Goal: Task Accomplishment & Management: Complete application form

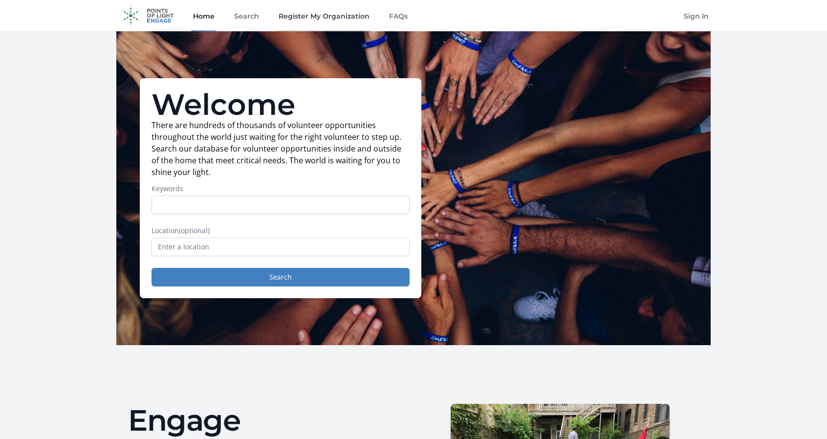
click at [341, 18] on link "Register My Organization" at bounding box center [324, 15] width 95 height 31
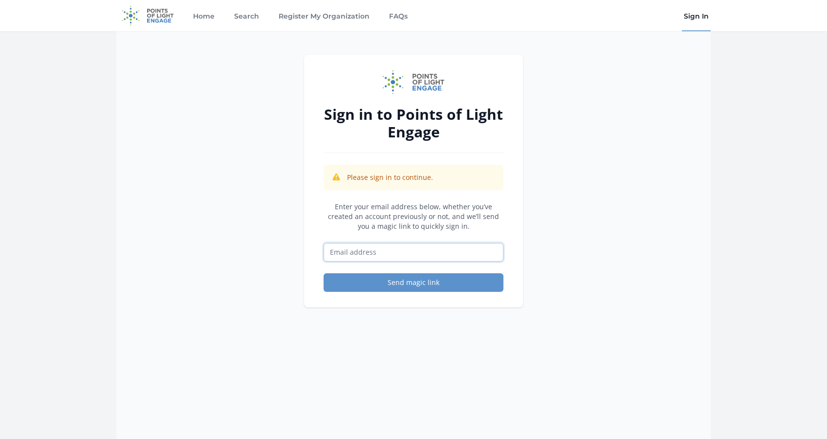
click at [437, 261] on input "Email address" at bounding box center [414, 252] width 180 height 19
type input "[EMAIL_ADDRESS][DOMAIN_NAME]"
click at [742, 240] on main "Sign in to Points of Light Engage Please sign in to continue. Enter your email …" at bounding box center [413, 278] width 827 height 494
click at [443, 285] on button "Send magic link" at bounding box center [414, 282] width 180 height 19
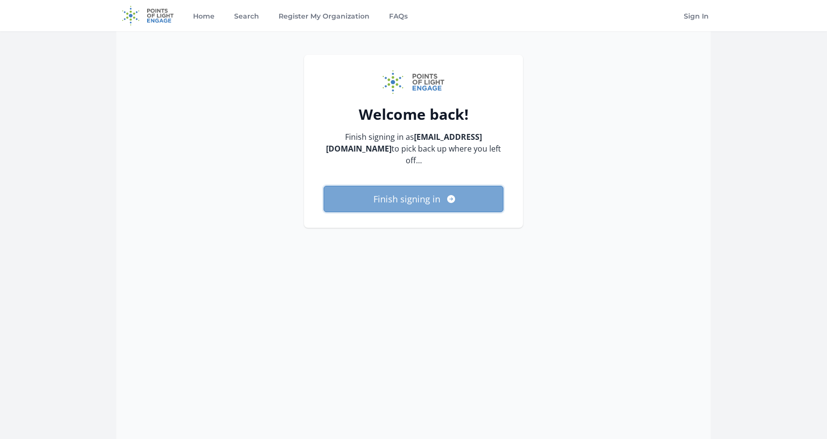
click at [451, 198] on button "Finish signing in" at bounding box center [414, 199] width 180 height 26
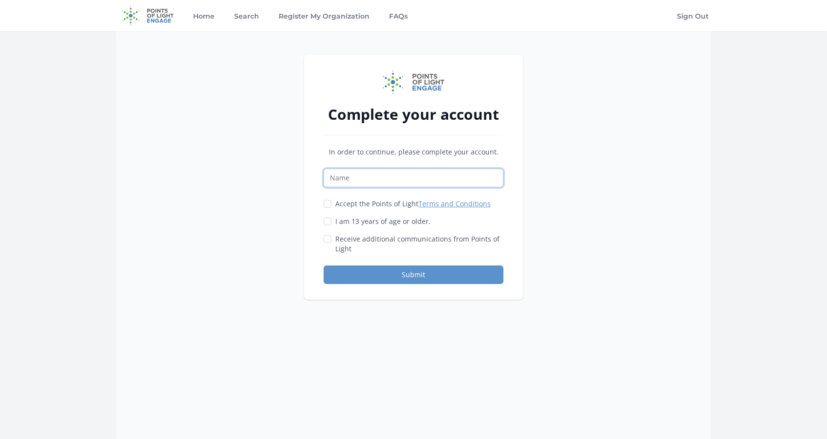
click at [459, 169] on input "Name" at bounding box center [414, 178] width 180 height 19
type input "E"
type input "Cotton Branch Farm Sanctuary"
click at [270, 200] on div "Complete your account In order to continue, please complete your account. Cotto…" at bounding box center [413, 250] width 595 height 439
click at [331, 201] on input "Accept the Points of Light Terms and Conditions" at bounding box center [328, 204] width 8 height 8
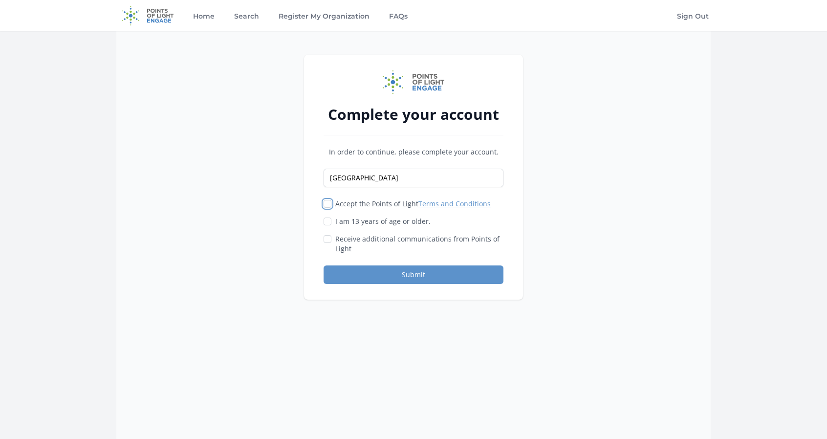
checkbox input "true"
click at [332, 215] on div "Accept the Points of Light Terms and Conditions I am 13 years of age or older." at bounding box center [414, 226] width 180 height 55
click at [328, 218] on input "I am 13 years of age or older." at bounding box center [328, 222] width 8 height 8
checkbox input "true"
click at [327, 237] on input "Receive additional communications from Points of Light" at bounding box center [328, 239] width 8 height 8
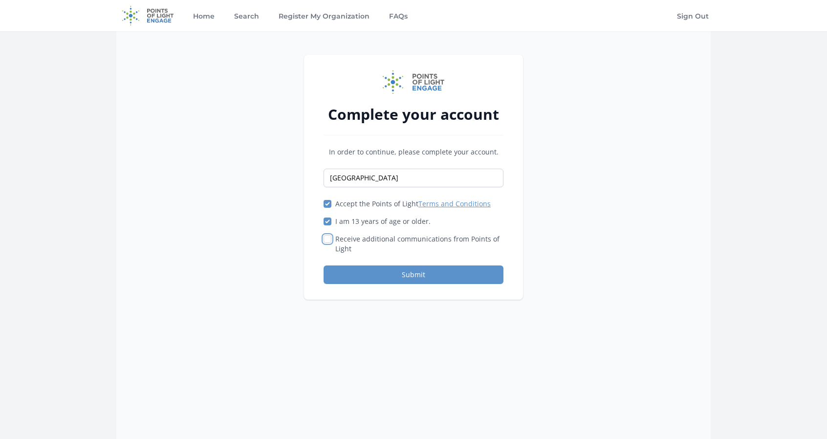
checkbox input "true"
click at [289, 250] on div "Complete your account In order to continue, please complete your account. Cotto…" at bounding box center [413, 250] width 595 height 439
click at [415, 278] on button "Submit" at bounding box center [414, 275] width 180 height 19
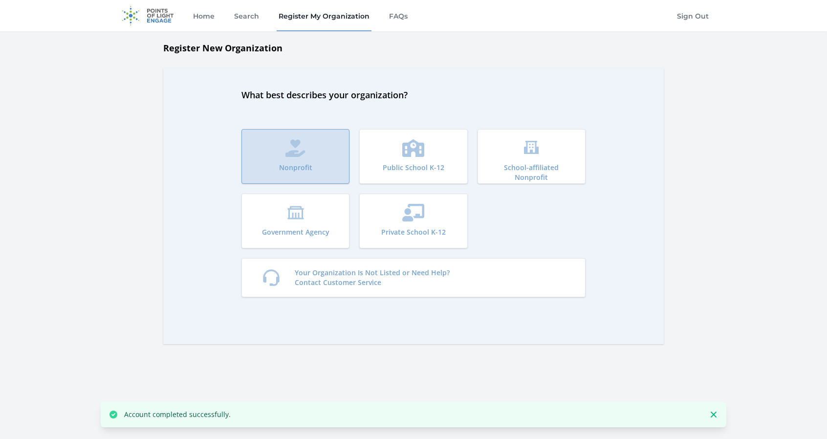
click at [272, 149] on button "Nonprofit" at bounding box center [296, 156] width 108 height 55
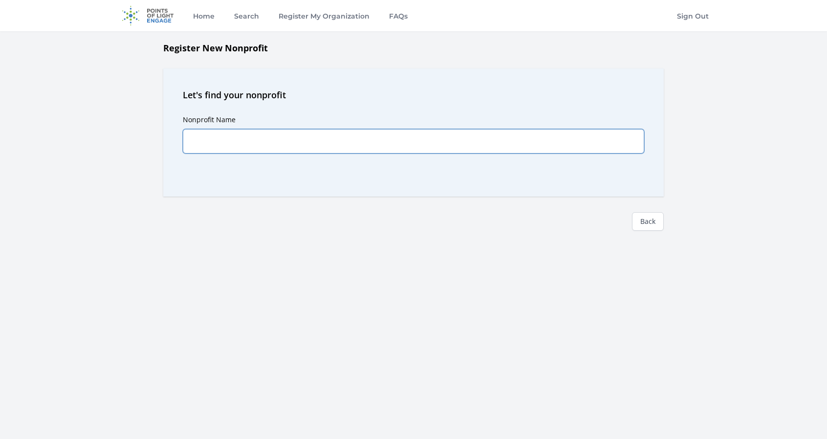
click at [443, 135] on input "Nonprofit Name" at bounding box center [414, 141] width 462 height 24
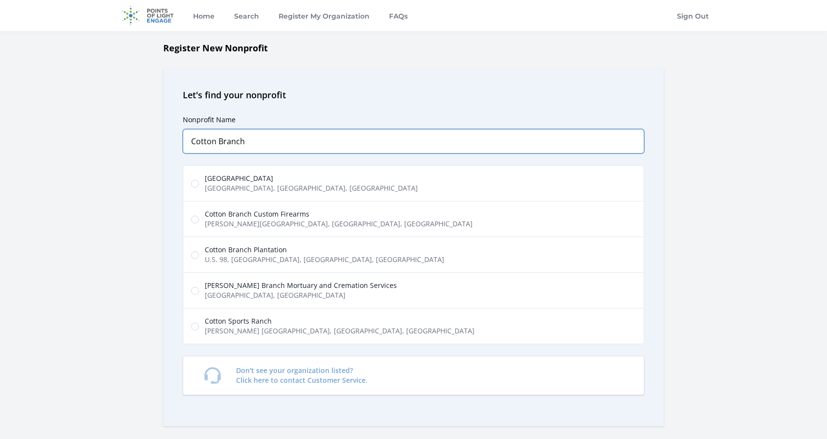
type input "Cotton Branch"
click at [259, 178] on span "Cotton Branch Farm Sanctuary" at bounding box center [311, 179] width 213 height 10
click at [199, 180] on input "Cotton Branch Farm Sanctuary Lightwood Knot Road, Leesville, SC, USA" at bounding box center [195, 184] width 8 height 8
radio input "true"
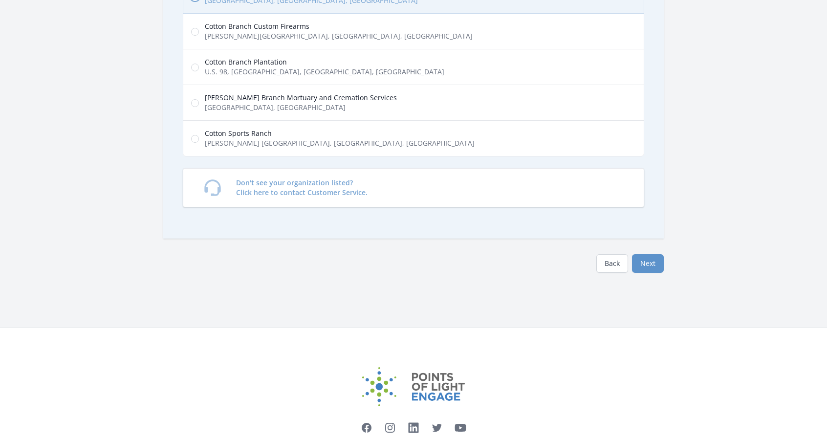
scroll to position [196, 0]
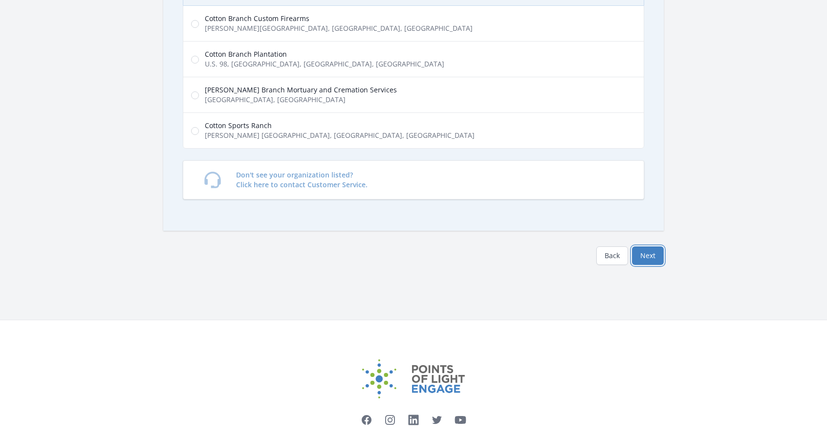
click at [656, 250] on button "Next" at bounding box center [648, 255] width 32 height 19
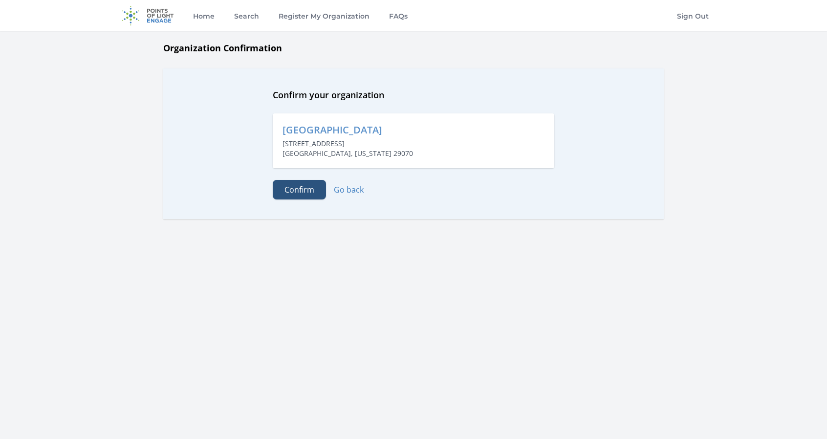
click at [288, 184] on button "Confirm" at bounding box center [299, 190] width 53 height 20
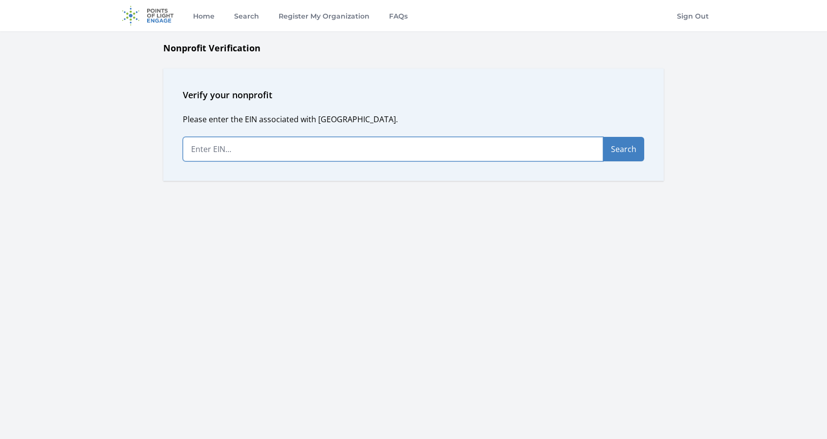
paste input "[US_EMPLOYER_IDENTIFICATION_NUMBER]"
type input "[US_EMPLOYER_IDENTIFICATION_NUMBER]"
click at [643, 143] on button "Search" at bounding box center [623, 149] width 41 height 24
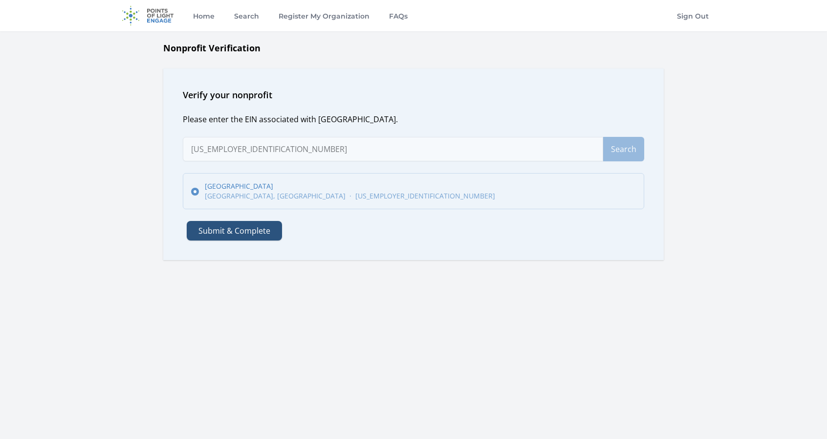
click at [242, 233] on button "Submit & Complete" at bounding box center [234, 231] width 95 height 20
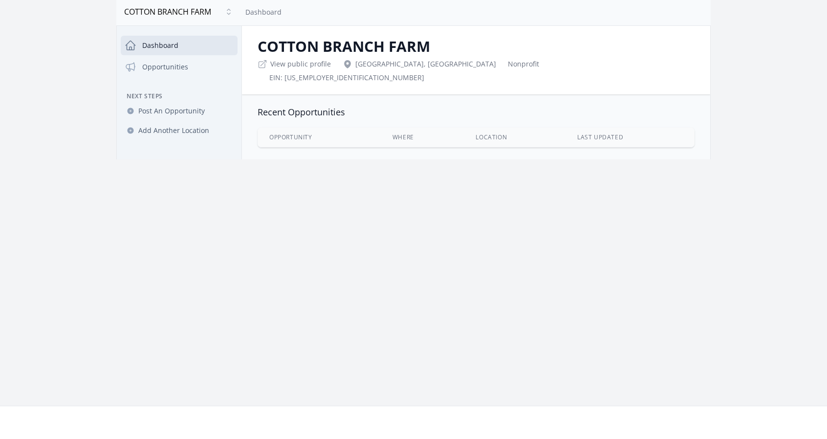
click at [755, 111] on main "Open sidebar [GEOGRAPHIC_DATA] [GEOGRAPHIC_DATA] Dashboard Close dialog [GEOGRA…" at bounding box center [413, 78] width 827 height 161
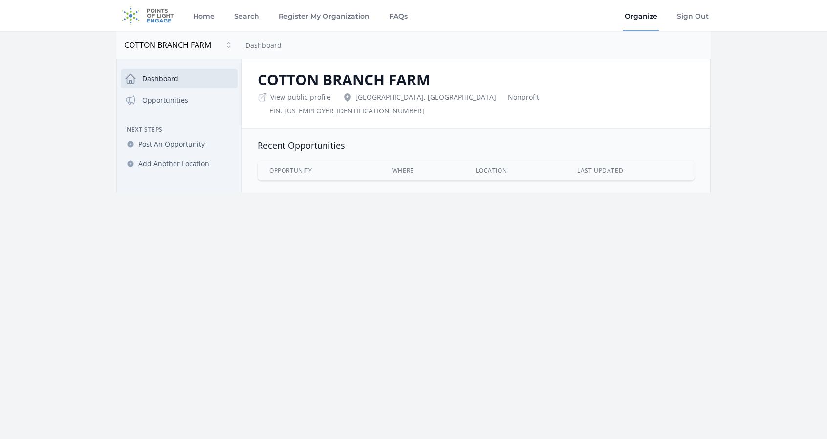
click at [755, 153] on main "Open sidebar [GEOGRAPHIC_DATA] [GEOGRAPHIC_DATA] Dashboard Close dialog [GEOGRA…" at bounding box center [413, 111] width 827 height 161
click at [302, 100] on link "View public profile" at bounding box center [300, 97] width 61 height 10
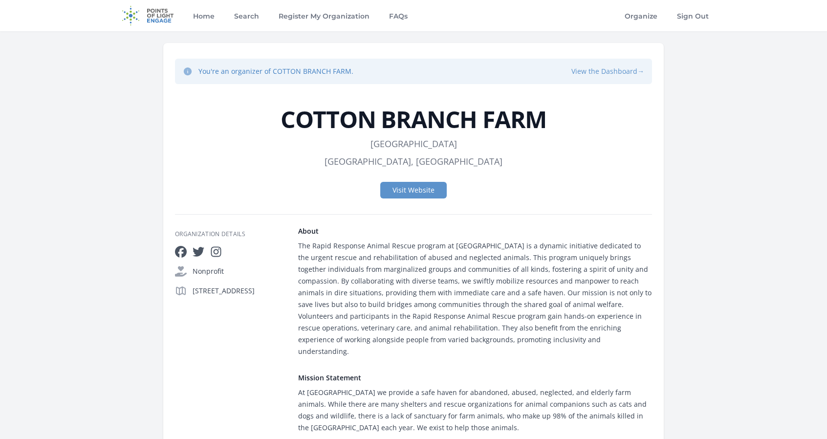
click at [603, 71] on button "View the Dashboard →" at bounding box center [608, 72] width 73 height 10
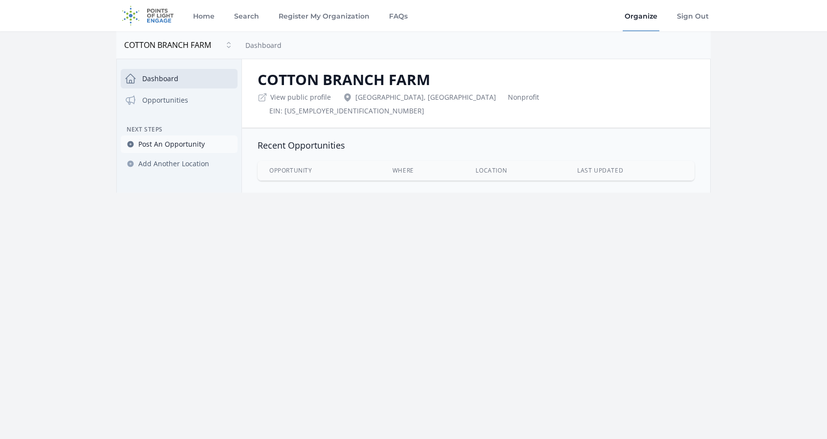
click at [194, 140] on span "Post An Opportunity" at bounding box center [171, 144] width 67 height 10
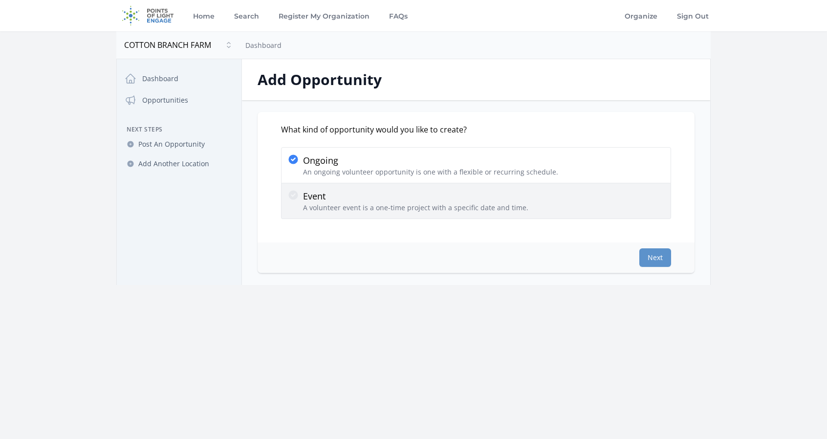
drag, startPoint x: 360, startPoint y: 199, endPoint x: 386, endPoint y: 202, distance: 26.6
click at [360, 199] on p "Event" at bounding box center [415, 196] width 225 height 14
click at [0, 0] on input "Event A volunteer event is a one-time project with a specific date and time." at bounding box center [0, 0] width 0 height 0
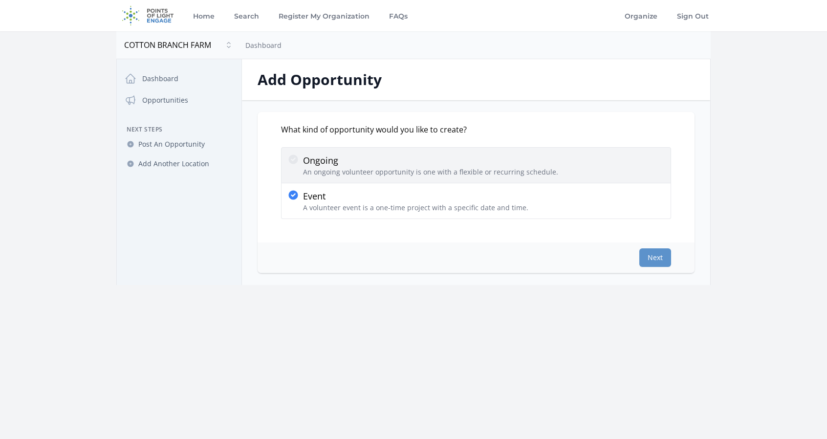
click at [478, 176] on p "An ongoing volunteer opportunity is one with a flexible or recurring schedule." at bounding box center [430, 172] width 255 height 10
click at [291, 160] on icon at bounding box center [294, 160] width 12 height 12
click at [0, 0] on input "Ongoing An ongoing volunteer opportunity is one with a flexible or recurring sc…" at bounding box center [0, 0] width 0 height 0
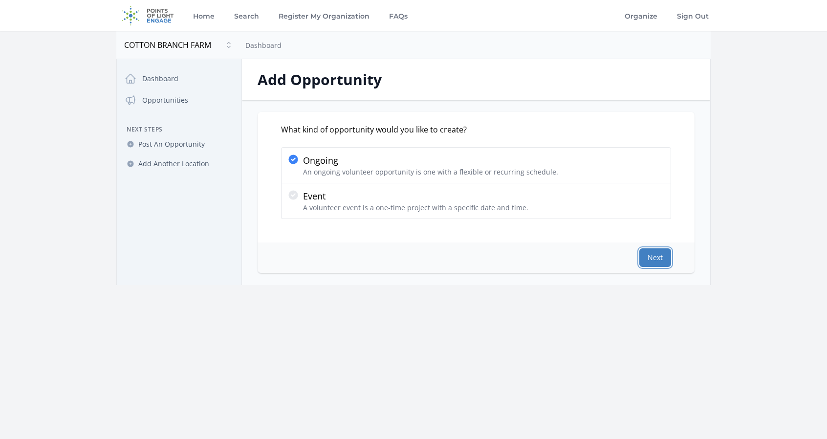
click at [652, 258] on button "Next" at bounding box center [656, 257] width 32 height 19
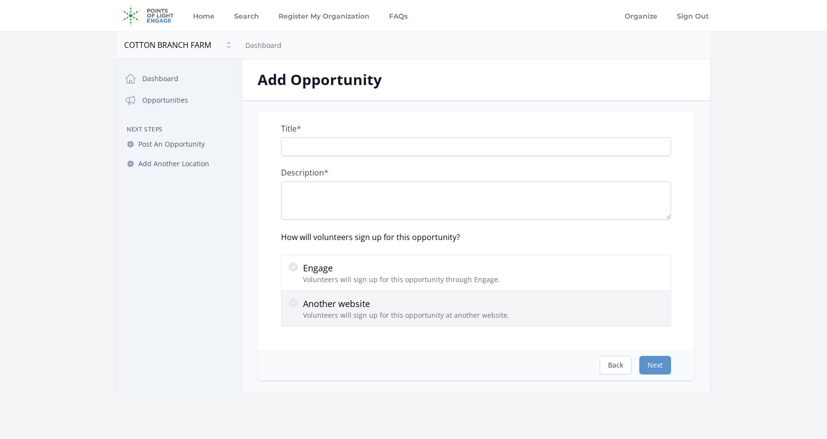
click at [362, 316] on p "Volunteers will sign up for this opportunity at another website." at bounding box center [406, 316] width 206 height 10
click at [0, 0] on input "Another website Volunteers will sign up for this opportunity at another website." at bounding box center [0, 0] width 0 height 0
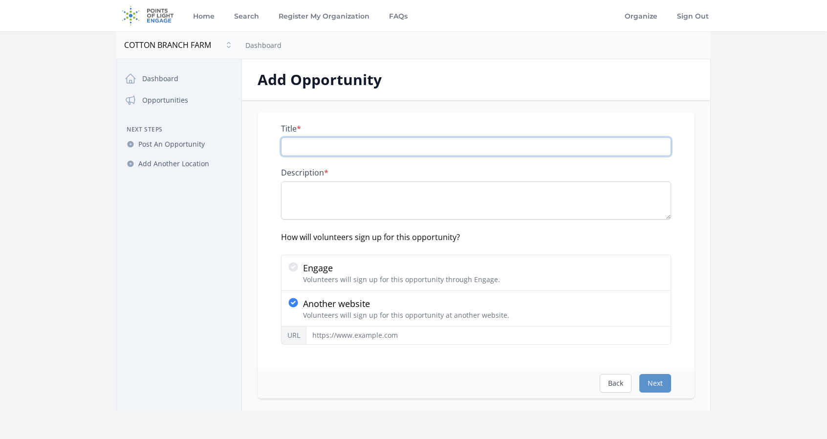
click at [335, 141] on input "Title *" at bounding box center [476, 146] width 390 height 19
